Goal: Navigation & Orientation: Find specific page/section

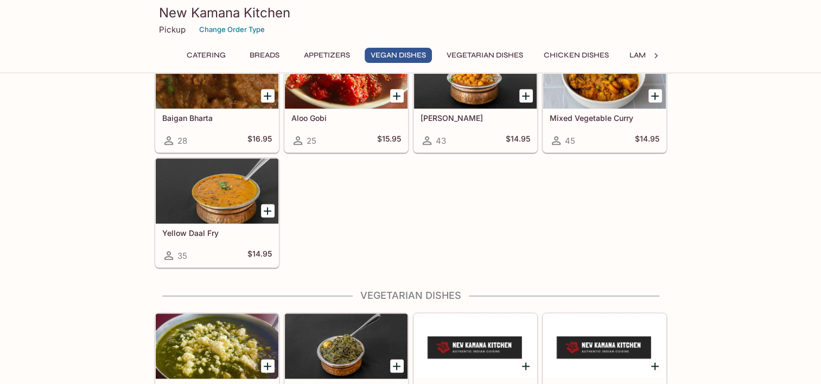
scroll to position [1249, 0]
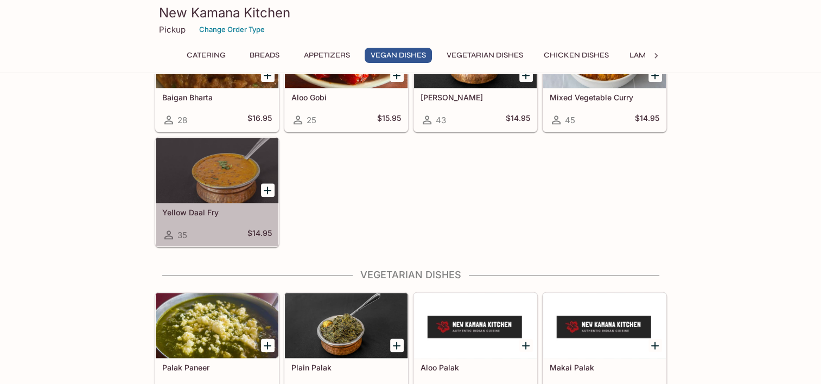
click at [226, 169] on div at bounding box center [217, 170] width 123 height 65
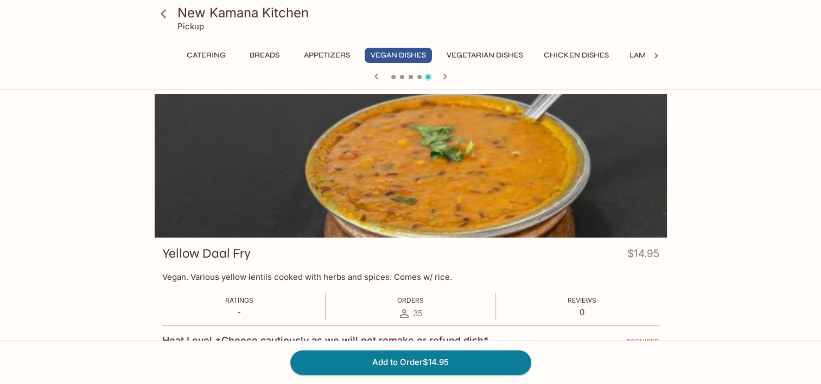
click at [325, 58] on button "Appetizers" at bounding box center [327, 55] width 58 height 15
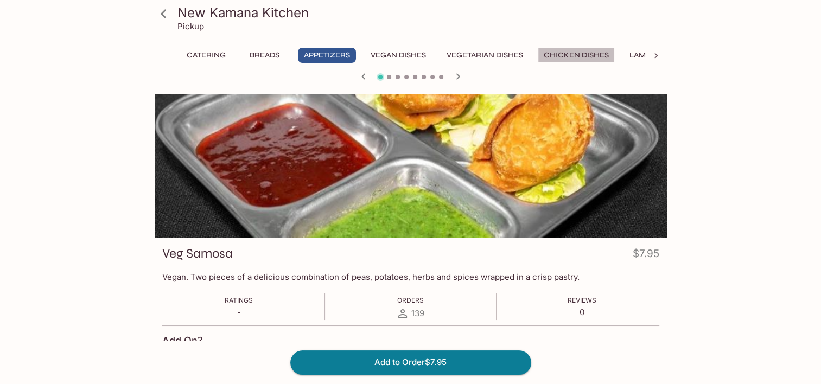
click at [586, 56] on button "Chicken Dishes" at bounding box center [576, 55] width 77 height 15
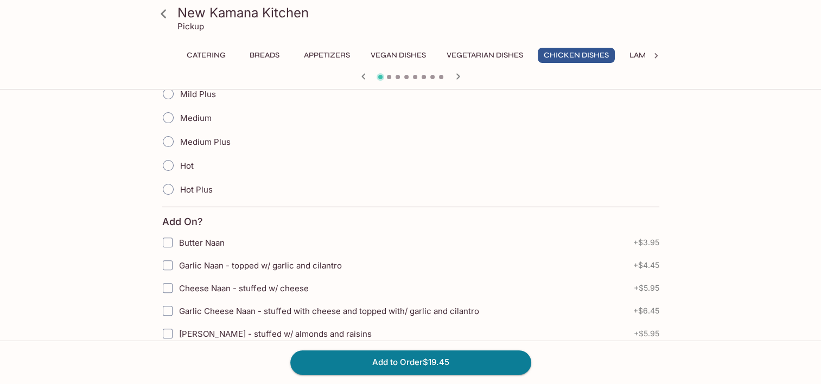
scroll to position [118, 0]
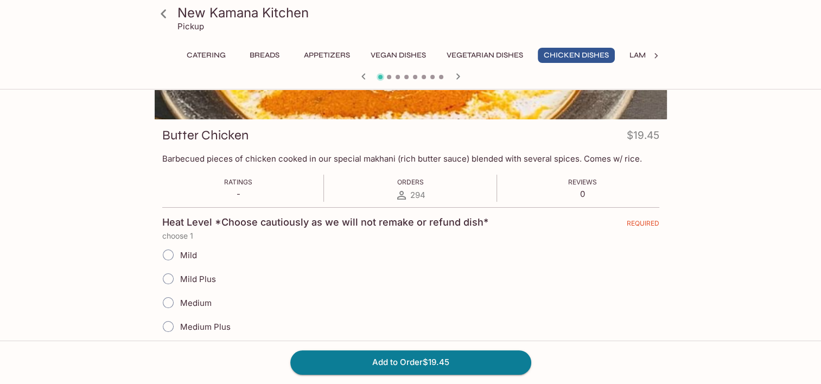
click at [645, 57] on div at bounding box center [656, 56] width 22 height 16
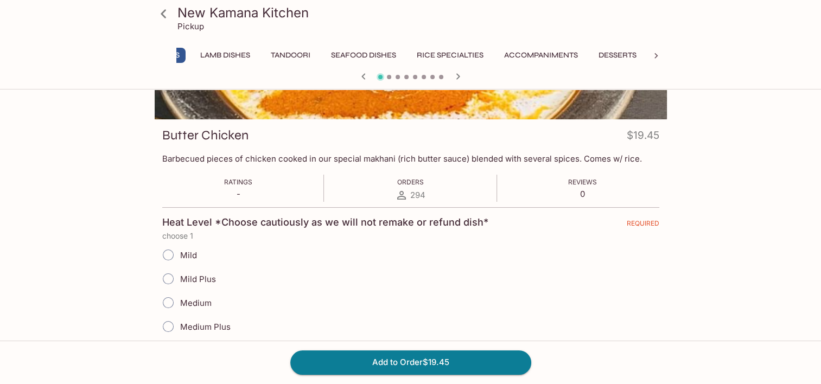
scroll to position [0, 451]
click at [214, 56] on button "Lamb Dishes" at bounding box center [204, 55] width 62 height 15
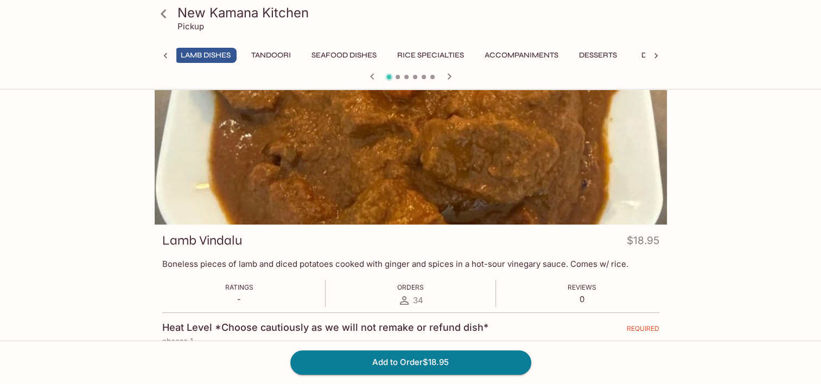
scroll to position [0, 0]
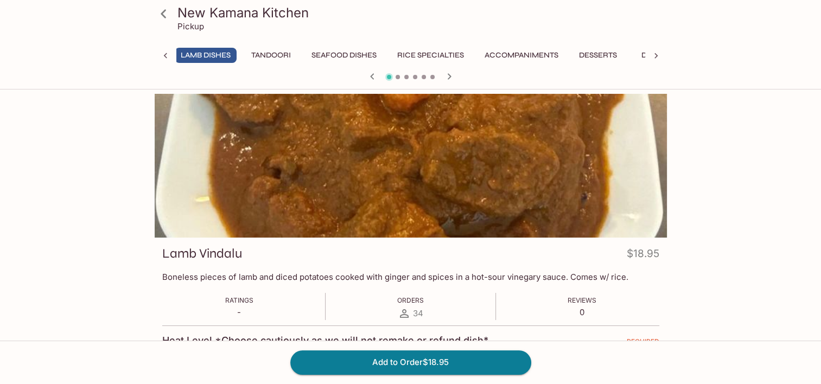
click at [0, 235] on html "New Kamana Kitchen Pickup Catering Breads Appetizers Vegan Dishes Vegetarian Di…" at bounding box center [410, 192] width 821 height 384
